Goal: Transaction & Acquisition: Purchase product/service

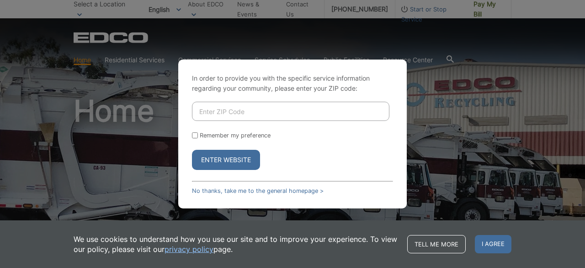
click at [235, 110] on input "Enter ZIP Code" at bounding box center [291, 111] width 198 height 19
type input "90245"
click at [192, 133] on div "In order to provide you with the specific service information regarding your co…" at bounding box center [292, 133] width 229 height 149
click at [193, 132] on input "Remember my preference" at bounding box center [195, 135] width 6 height 6
checkbox input "true"
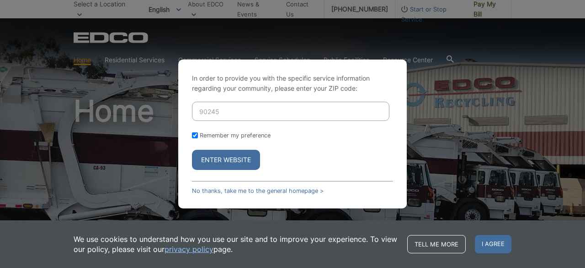
click at [226, 159] on button "Enter Website" at bounding box center [226, 160] width 68 height 20
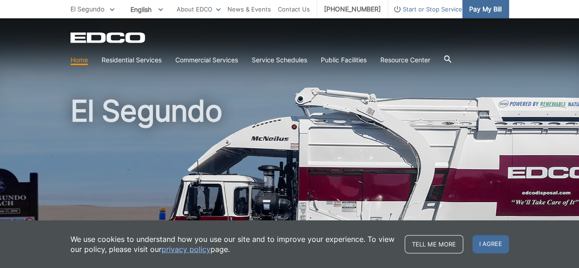
click at [481, 9] on span "Pay My Bill" at bounding box center [485, 9] width 32 height 10
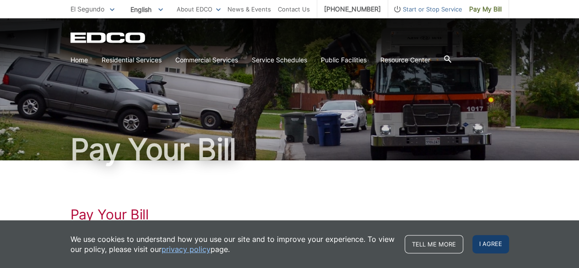
click at [490, 245] on span "I agree" at bounding box center [490, 244] width 37 height 18
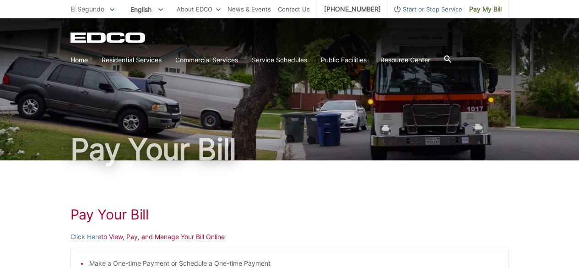
click at [403, 211] on h1 "Pay Your Bill" at bounding box center [289, 214] width 438 height 16
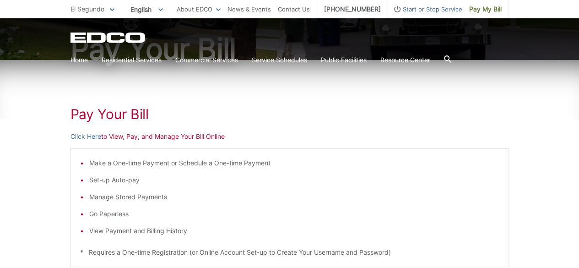
scroll to position [110, 0]
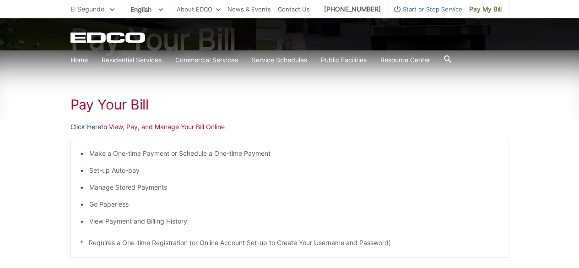
click at [85, 126] on link "Click Here" at bounding box center [85, 127] width 31 height 10
